Goal: Information Seeking & Learning: Learn about a topic

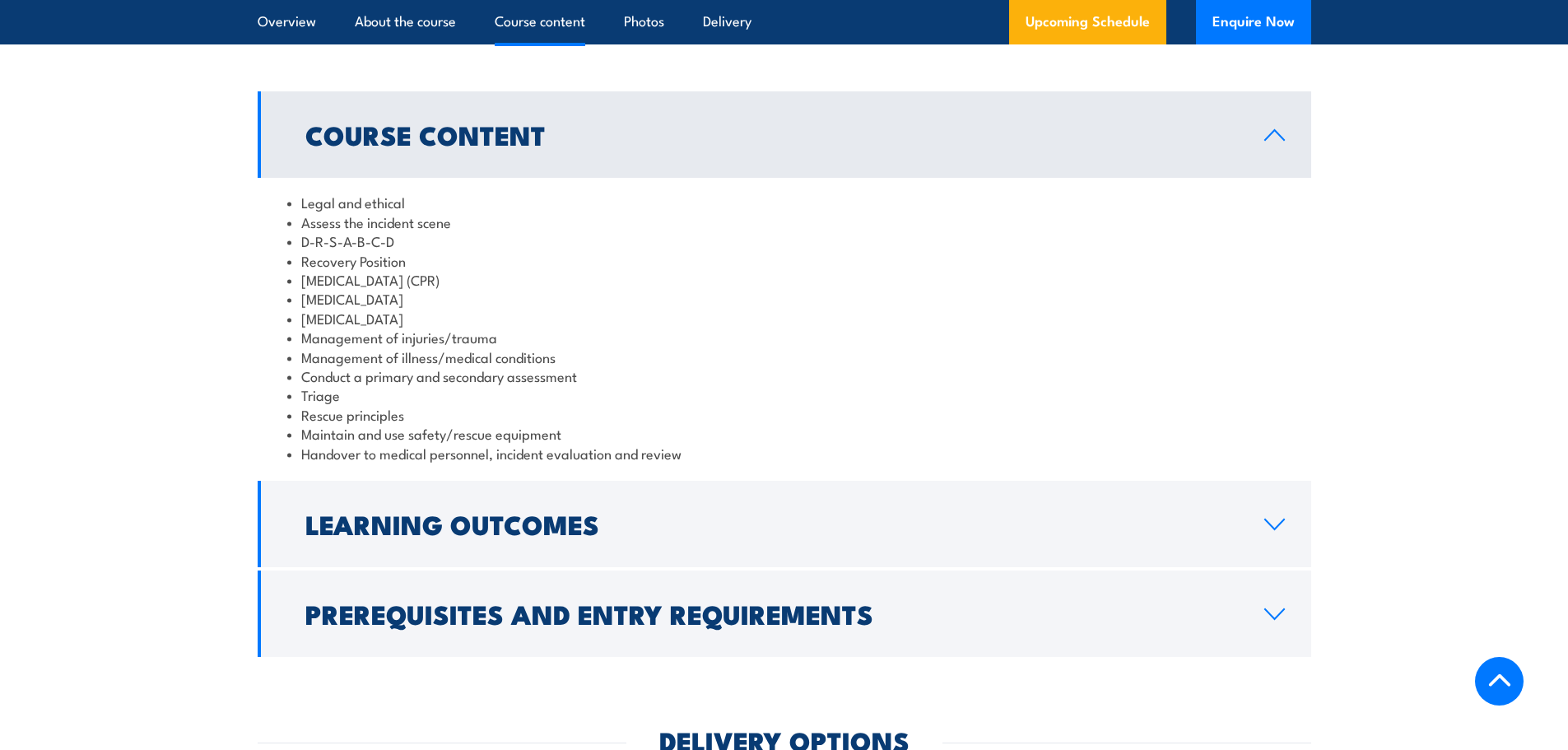
scroll to position [1400, 0]
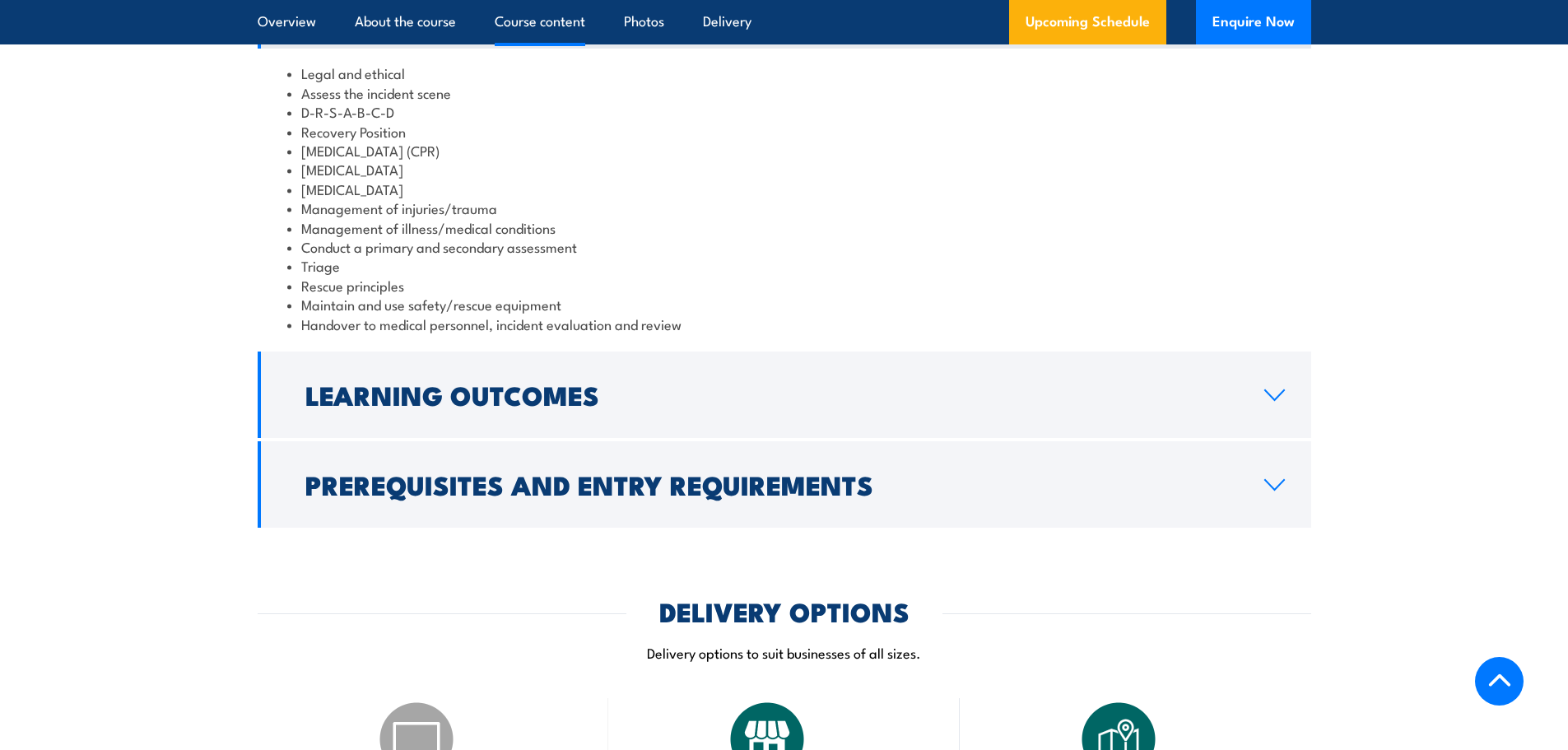
click at [1270, 393] on link "Learning Outcomes" at bounding box center [785, 395] width 1054 height 86
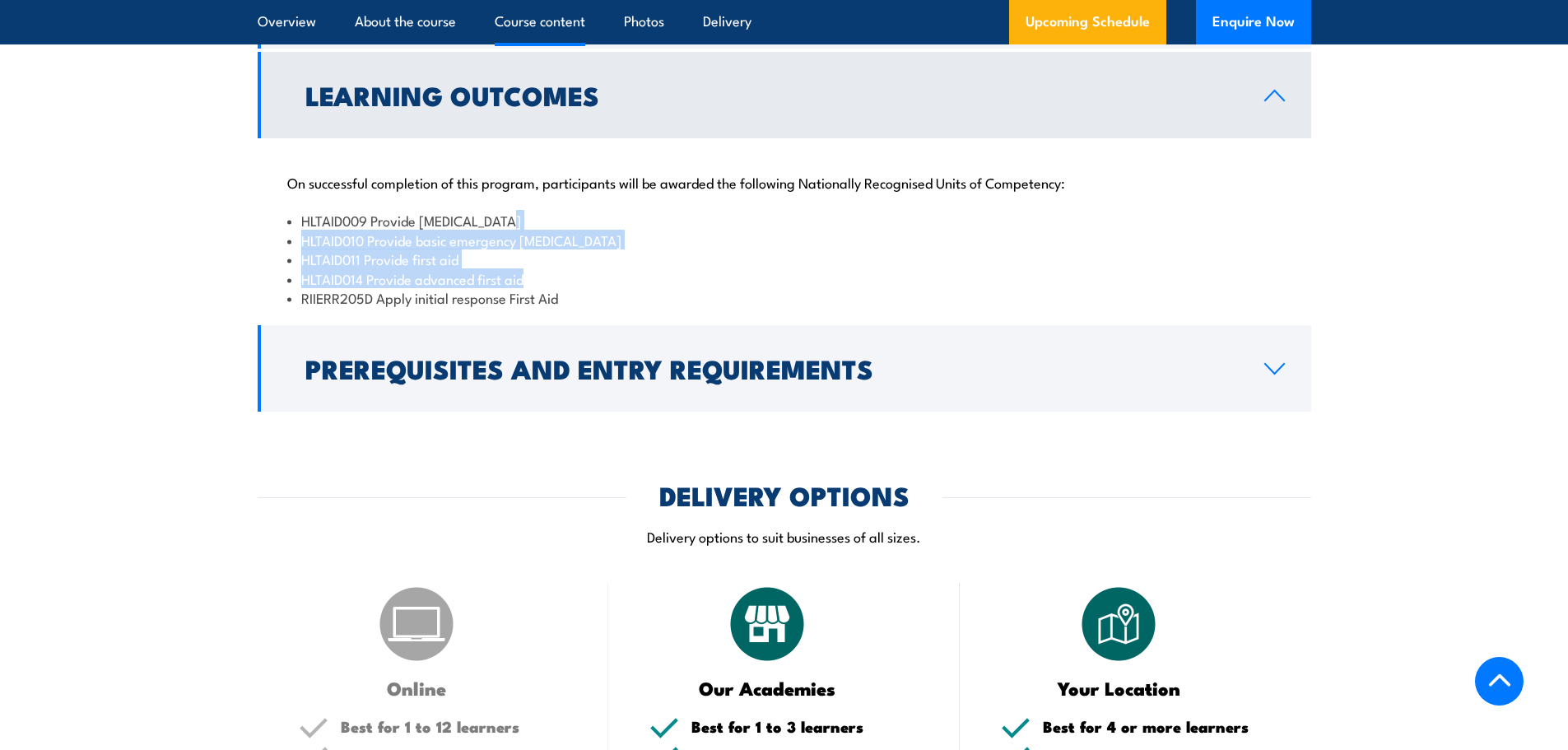
drag, startPoint x: 513, startPoint y: 199, endPoint x: 611, endPoint y: 253, distance: 111.9
click at [611, 253] on ul "HLTAID009 Provide [MEDICAL_DATA] HLTAID010 Provide basic emergency [MEDICAL_DAT…" at bounding box center [784, 259] width 994 height 97
click at [611, 269] on li "HLTAID014 Provide advanced first aid" at bounding box center [784, 279] width 994 height 19
drag, startPoint x: 603, startPoint y: 278, endPoint x: 361, endPoint y: 195, distance: 255.8
click at [361, 211] on ul "HLTAID009 Provide [MEDICAL_DATA] HLTAID010 Provide basic emergency [MEDICAL_DAT…" at bounding box center [784, 259] width 994 height 97
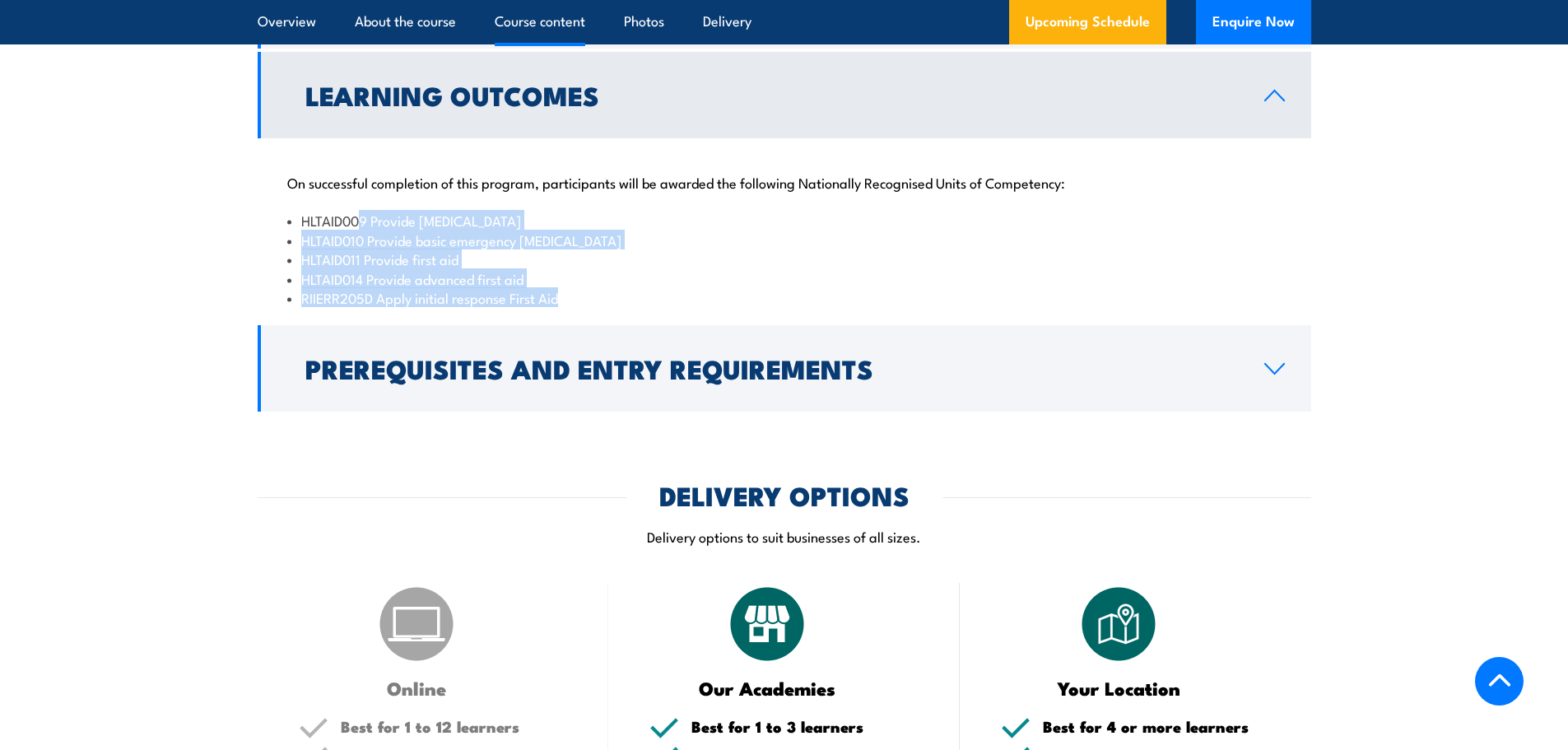
click at [361, 211] on li "HLTAID009 Provide [MEDICAL_DATA]" at bounding box center [784, 220] width 994 height 19
drag, startPoint x: 361, startPoint y: 195, endPoint x: 627, endPoint y: 280, distance: 279.3
click at [627, 280] on ul "HLTAID009 Provide [MEDICAL_DATA] HLTAID010 Provide basic emergency [MEDICAL_DAT…" at bounding box center [784, 259] width 994 height 97
click at [627, 288] on li "RIIERR205D Apply initial response First Aid" at bounding box center [784, 298] width 994 height 19
drag, startPoint x: 421, startPoint y: 202, endPoint x: 683, endPoint y: 260, distance: 268.3
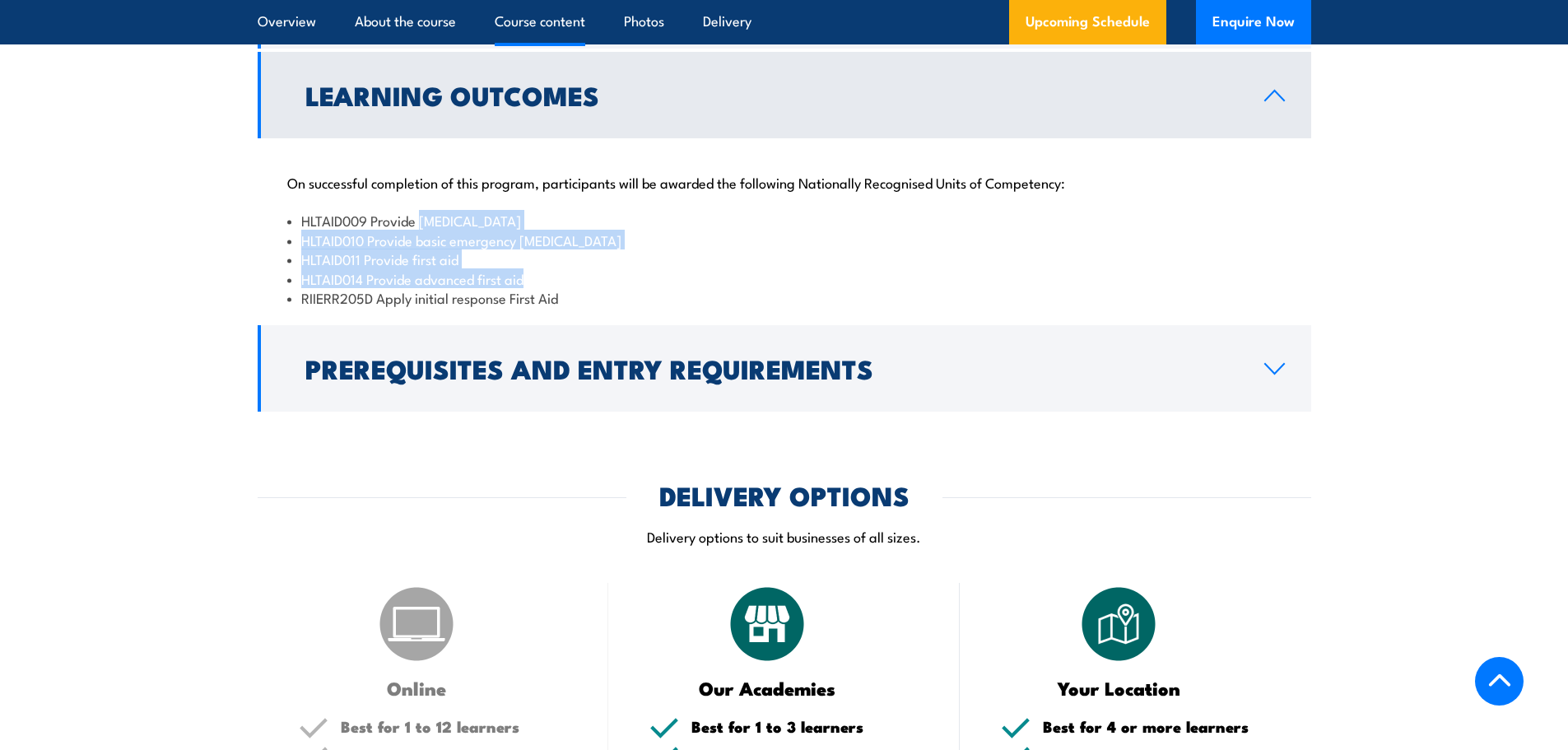
click at [683, 260] on ul "HLTAID009 Provide [MEDICAL_DATA] HLTAID010 Provide basic emergency [MEDICAL_DAT…" at bounding box center [784, 259] width 994 height 97
click at [683, 269] on li "HLTAID014 Provide advanced first aid" at bounding box center [784, 279] width 994 height 19
drag, startPoint x: 659, startPoint y: 281, endPoint x: 428, endPoint y: 194, distance: 246.8
click at [428, 211] on ul "HLTAID009 Provide [MEDICAL_DATA] HLTAID010 Provide basic emergency [MEDICAL_DAT…" at bounding box center [784, 259] width 994 height 97
click at [478, 211] on li "HLTAID009 Provide [MEDICAL_DATA]" at bounding box center [784, 220] width 994 height 19
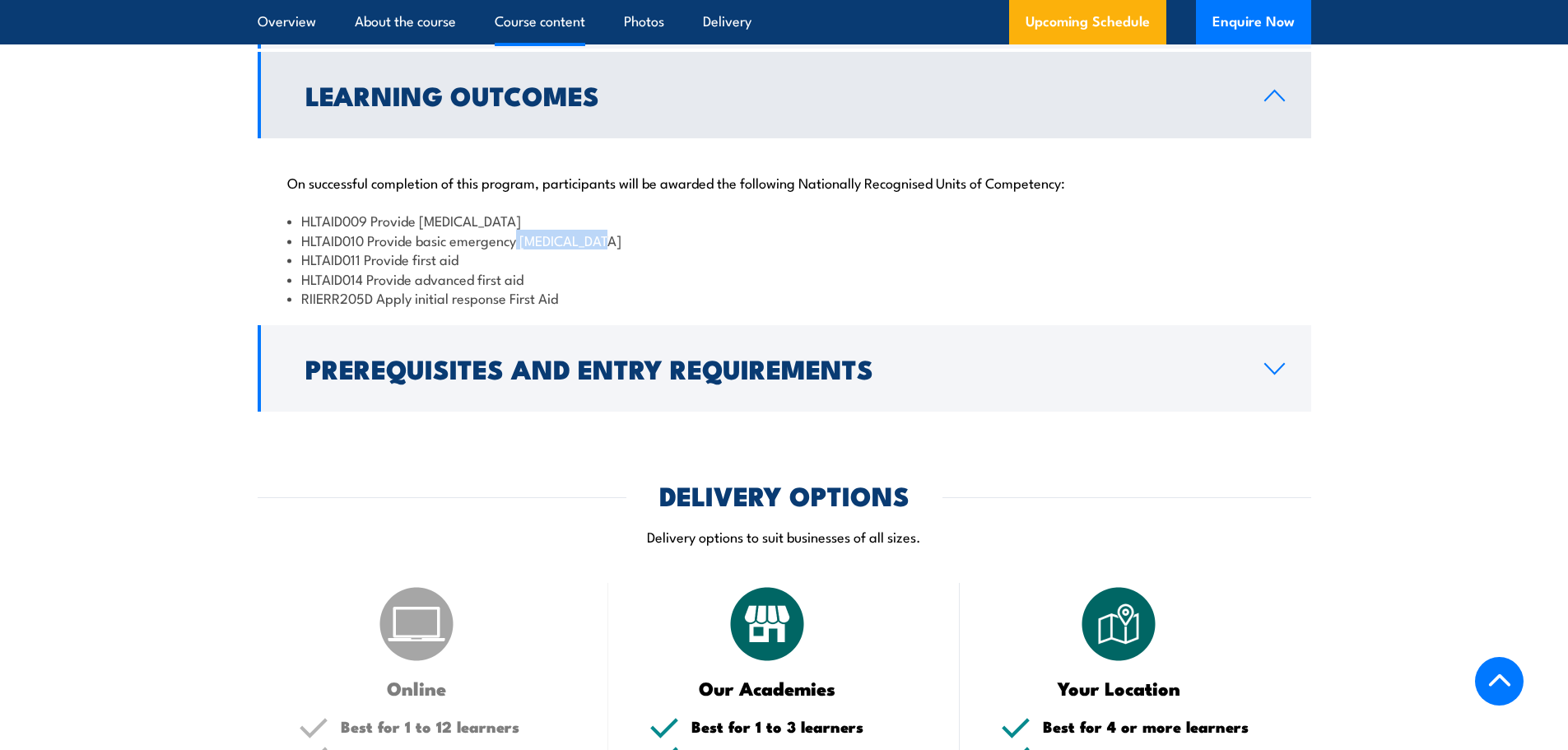
drag, startPoint x: 609, startPoint y: 215, endPoint x: 517, endPoint y: 215, distance: 92.0
click at [517, 230] on li "HLTAID010 Provide basic emergency [MEDICAL_DATA]" at bounding box center [784, 240] width 994 height 19
drag, startPoint x: 512, startPoint y: 218, endPoint x: 634, endPoint y: 262, distance: 129.7
click at [634, 262] on ul "HLTAID009 Provide [MEDICAL_DATA] HLTAID010 Provide basic emergency [MEDICAL_DAT…" at bounding box center [784, 259] width 994 height 97
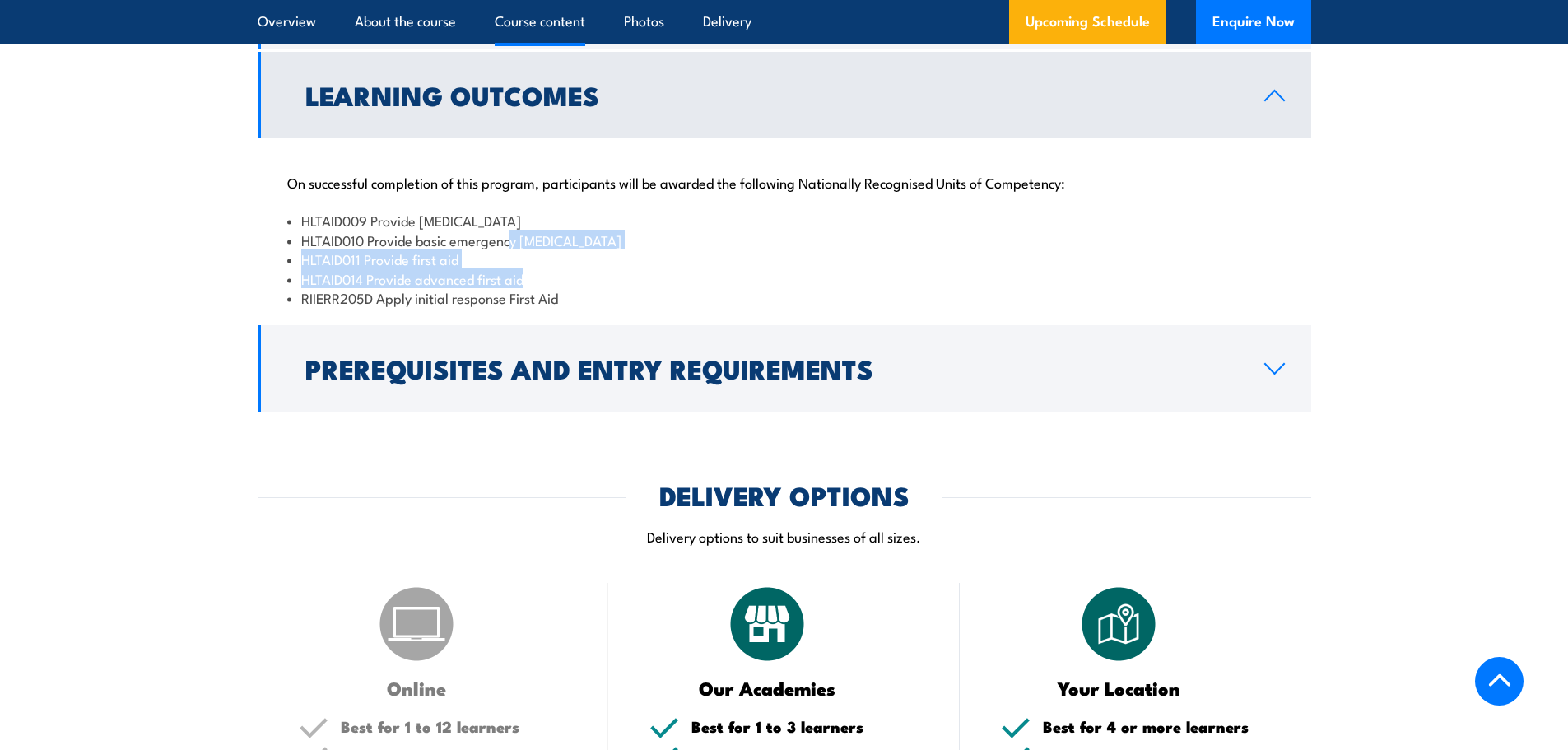
click at [634, 269] on li "HLTAID014 Provide advanced first aid" at bounding box center [784, 279] width 994 height 19
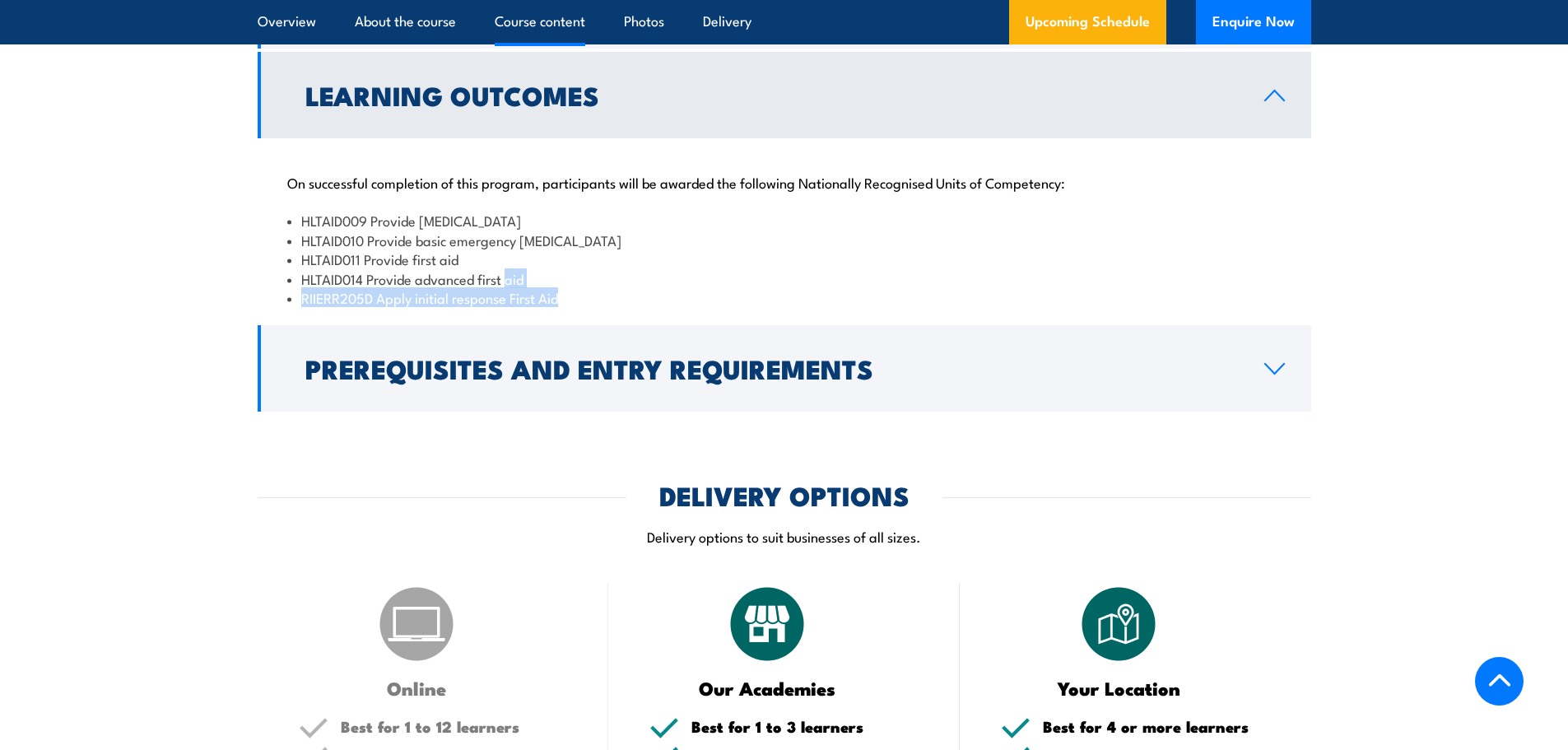
drag, startPoint x: 628, startPoint y: 279, endPoint x: 506, endPoint y: 259, distance: 123.6
click at [506, 259] on ul "HLTAID009 Provide [MEDICAL_DATA] HLTAID010 Provide basic emergency [MEDICAL_DAT…" at bounding box center [784, 259] width 994 height 97
click at [506, 269] on li "HLTAID014 Provide advanced first aid" at bounding box center [784, 279] width 994 height 19
drag, startPoint x: 505, startPoint y: 262, endPoint x: 571, endPoint y: 274, distance: 67.1
click at [571, 274] on ul "HLTAID009 Provide [MEDICAL_DATA] HLTAID010 Provide basic emergency [MEDICAL_DAT…" at bounding box center [784, 259] width 994 height 97
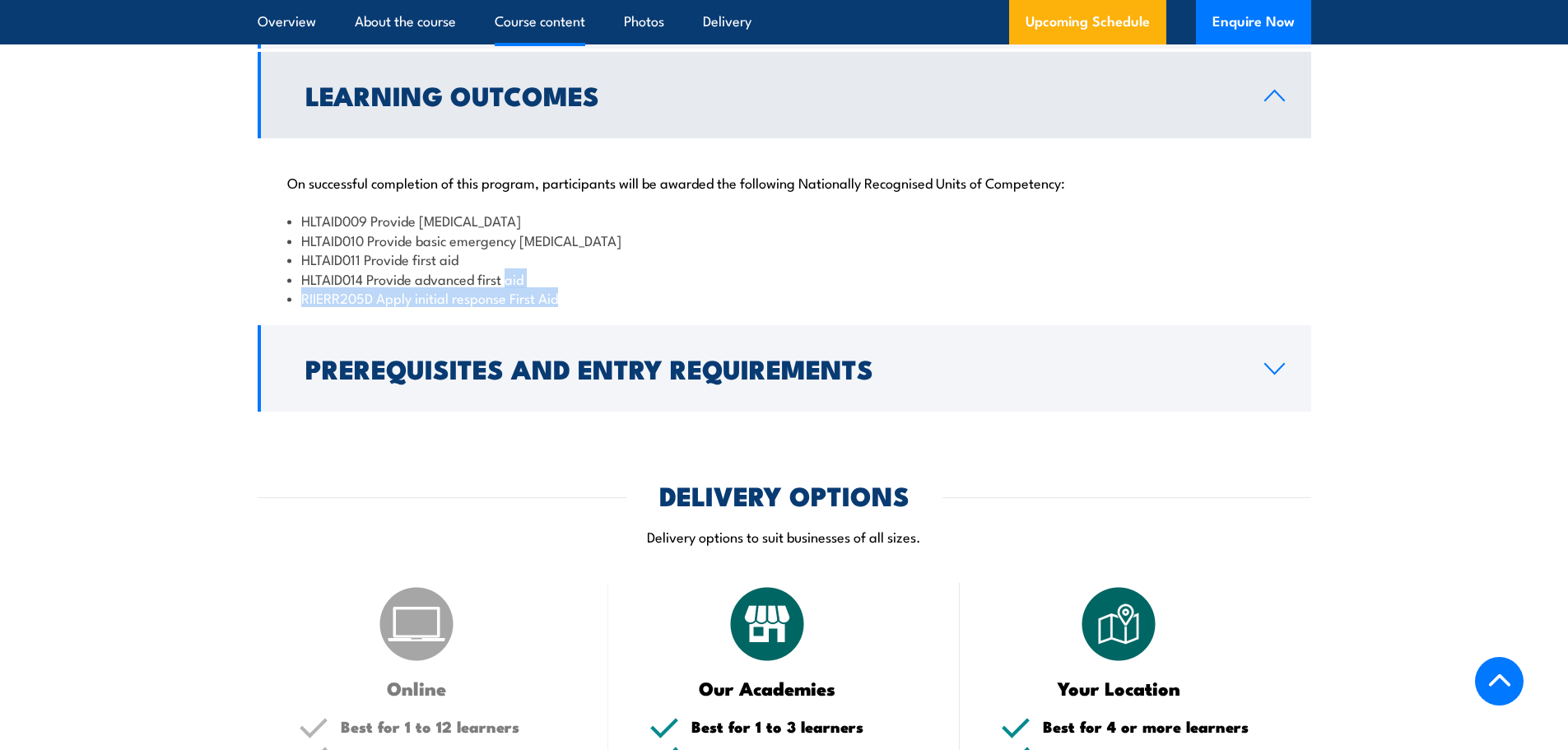
click at [571, 288] on li "RIIERR205D Apply initial response First Aid" at bounding box center [784, 298] width 994 height 19
click at [604, 288] on li "RIIERR205D Apply initial response First Aid" at bounding box center [784, 298] width 994 height 19
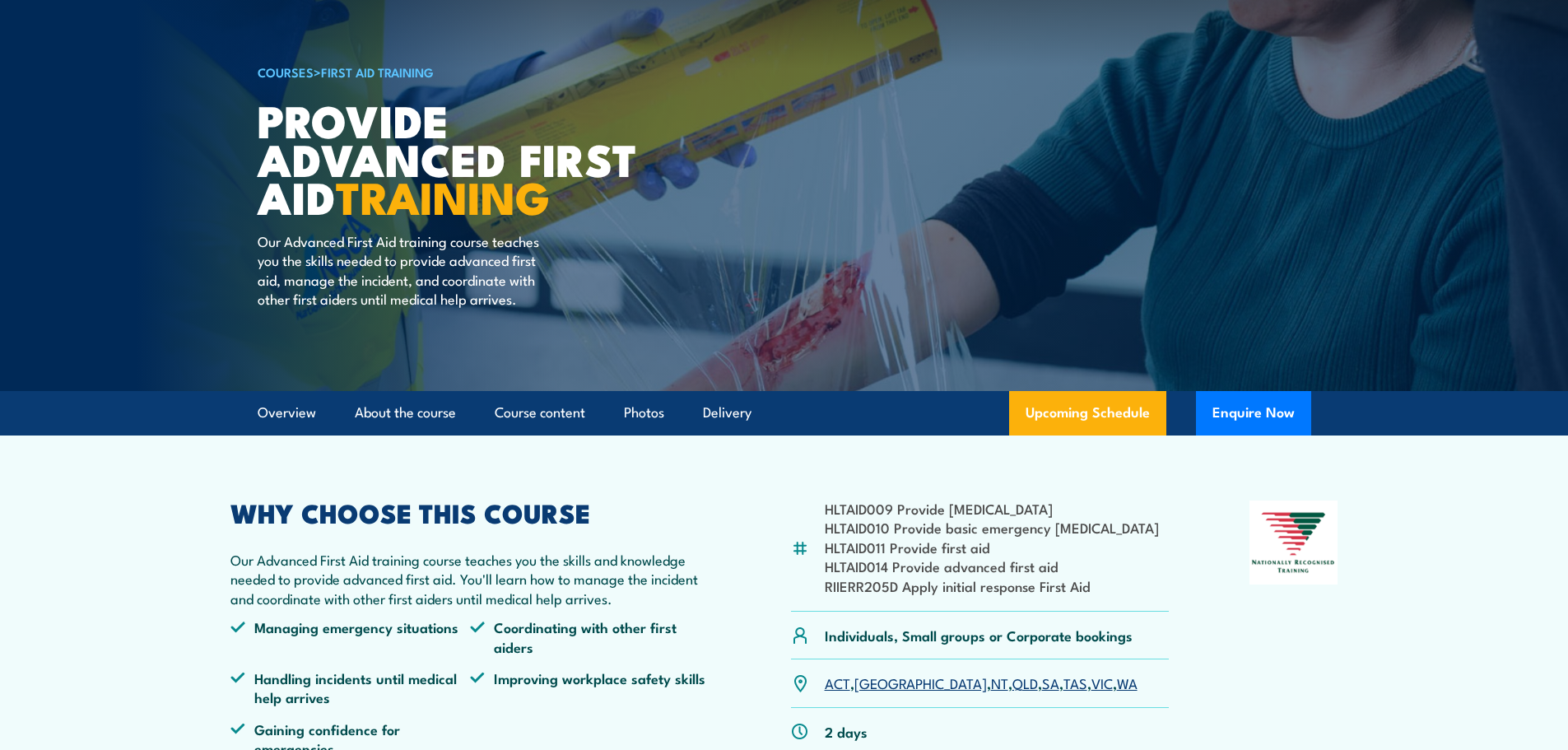
scroll to position [0, 0]
